Goal: Share content

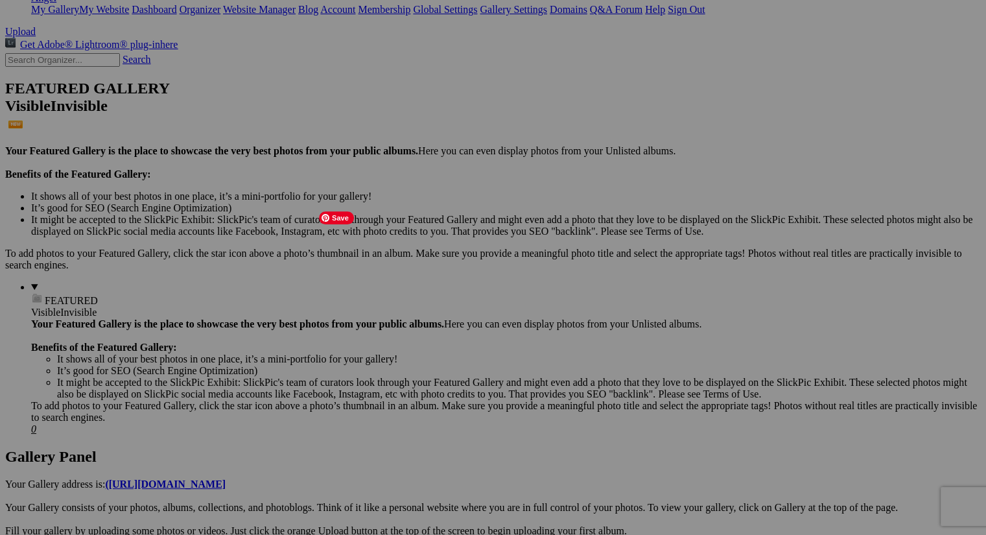
scroll to position [492, 0]
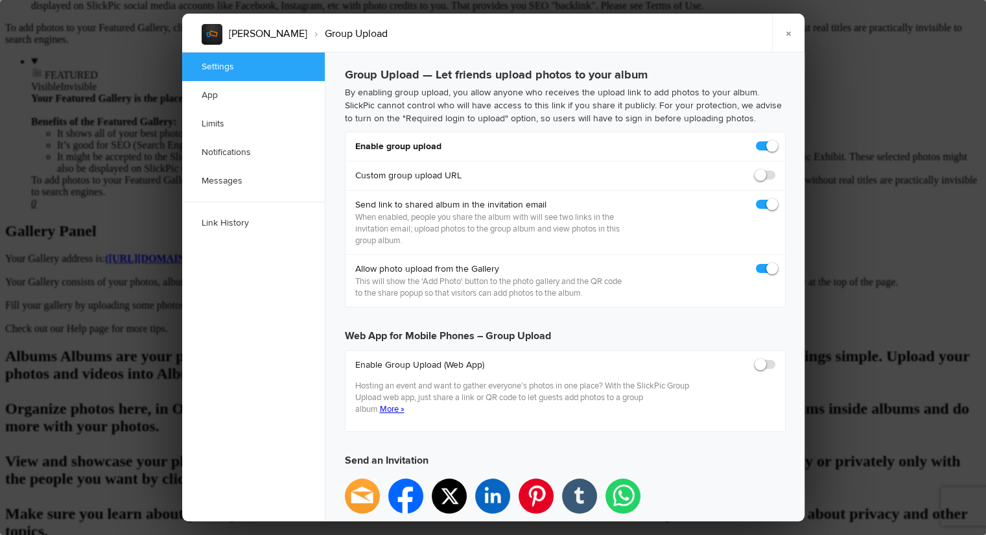
scroll to position [0, 0]
checkbox input "true"
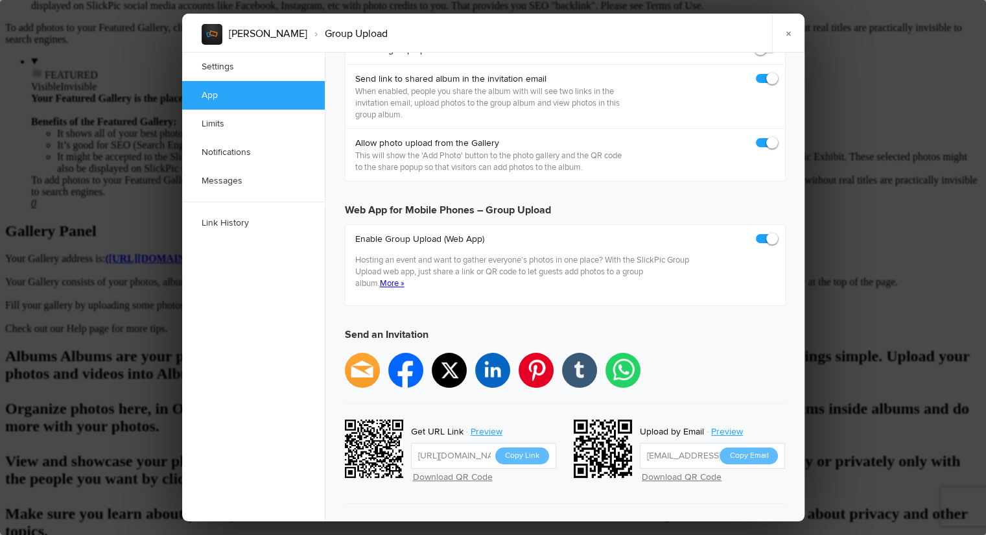
scroll to position [251, 0]
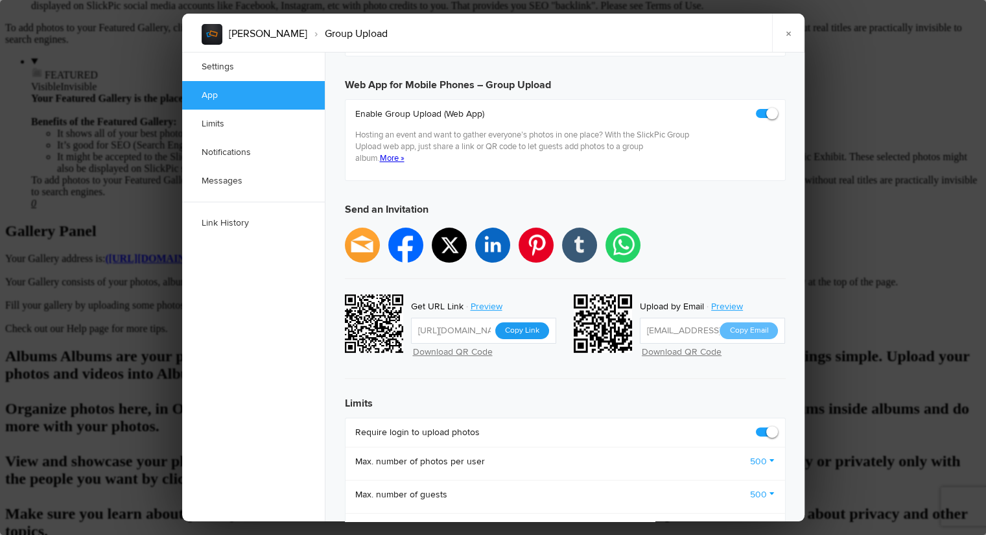
click at [515, 322] on button "Copy Link" at bounding box center [522, 330] width 54 height 17
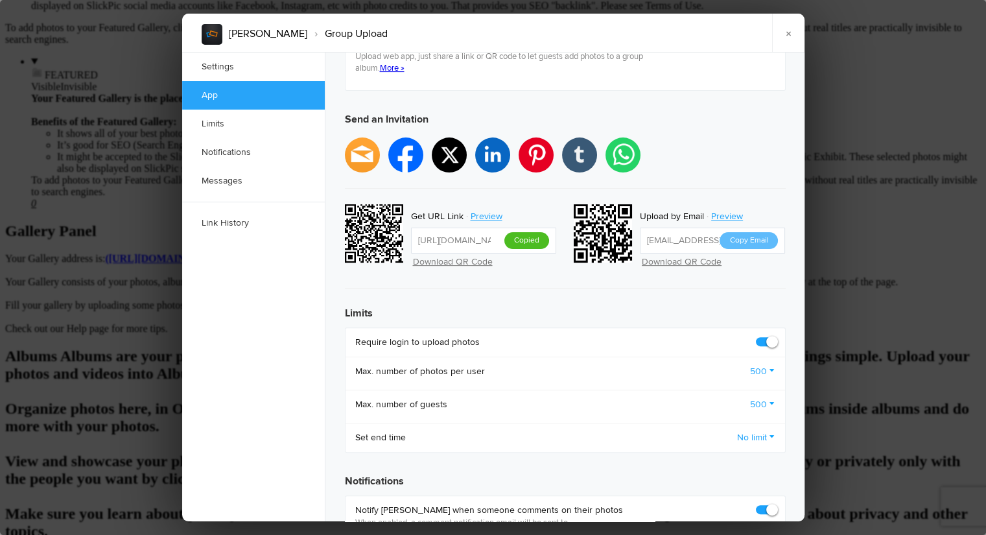
scroll to position [375, 0]
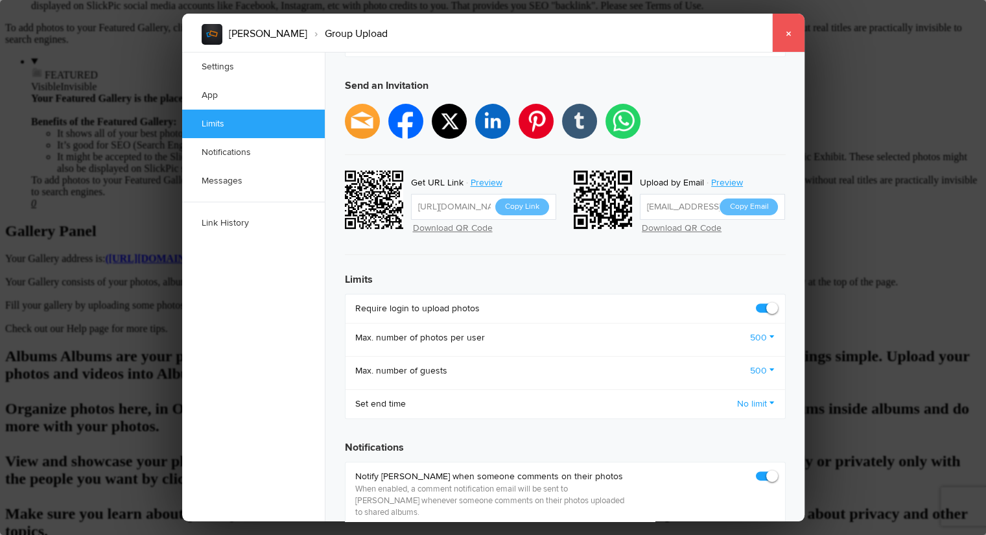
click at [791, 34] on link "×" at bounding box center [788, 33] width 32 height 39
